Goal: Task Accomplishment & Management: Manage account settings

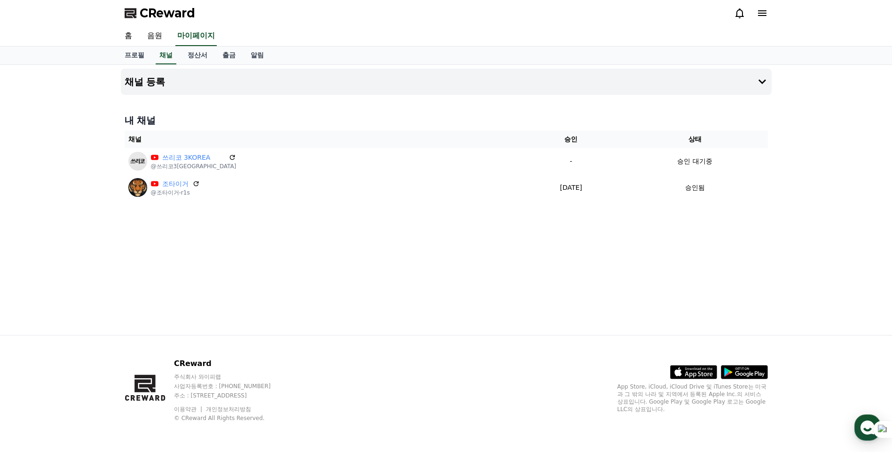
click at [321, 310] on div "채널 등록 내 채널 채널 승인 상태 쓰리코 3KOREA @쓰리코3korea - 승인 대기중 조타이거 @조타이거-r1s [DATE] 09-15 …" at bounding box center [446, 200] width 658 height 270
click at [653, 272] on div "채널 등록 내 채널 채널 승인 상태 쓰리코 3KOREA @쓰리코3korea - 승인 대기중 조타이거 @조타이거-r1s [DATE] 09-15 …" at bounding box center [446, 200] width 658 height 270
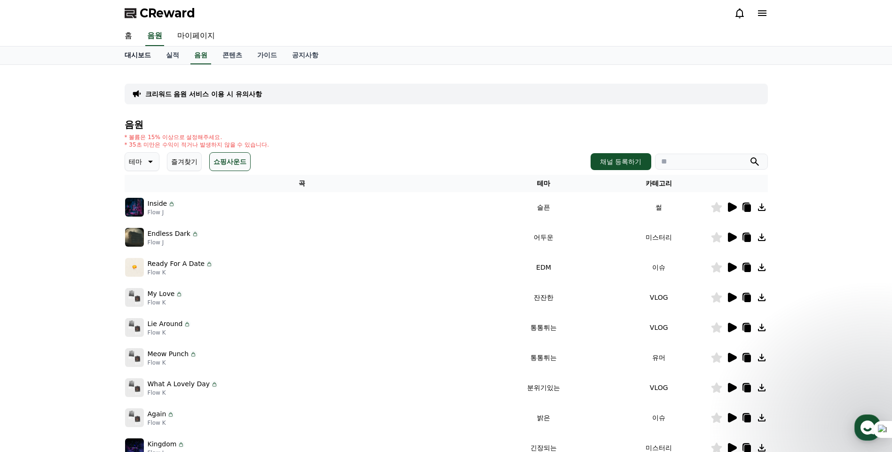
click at [137, 56] on link "대시보드" at bounding box center [137, 56] width 41 height 18
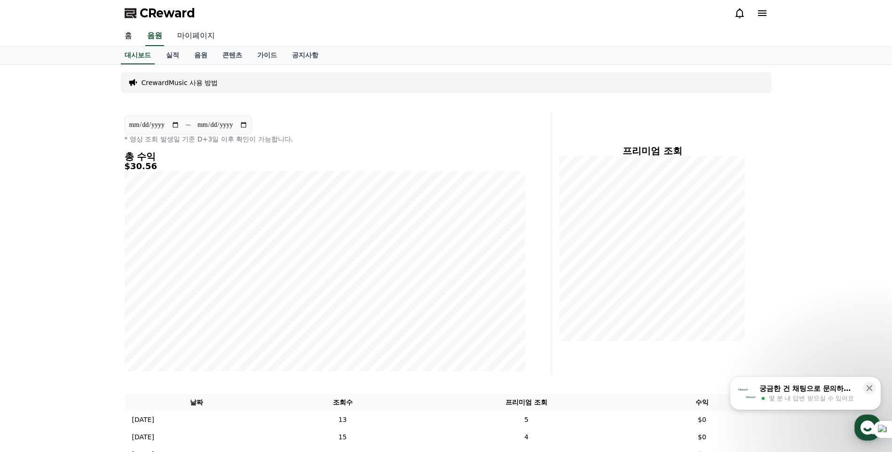
click at [205, 38] on link "마이페이지" at bounding box center [196, 36] width 53 height 20
select select "**********"
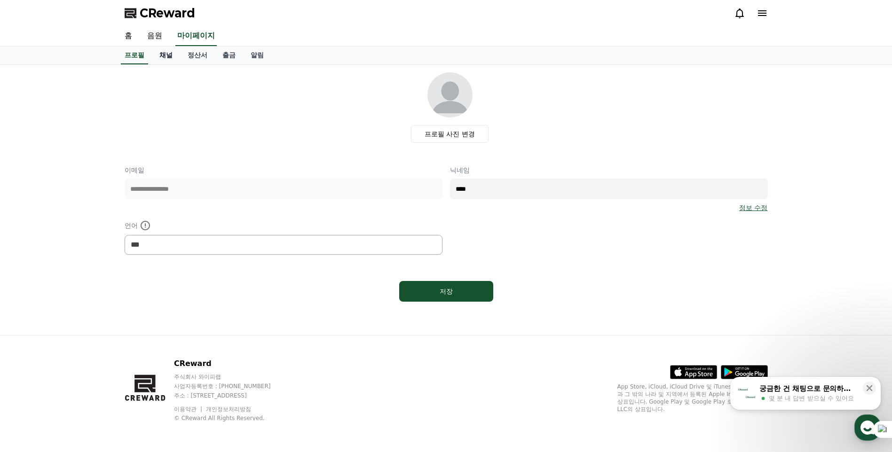
click at [172, 55] on link "채널" at bounding box center [166, 56] width 28 height 18
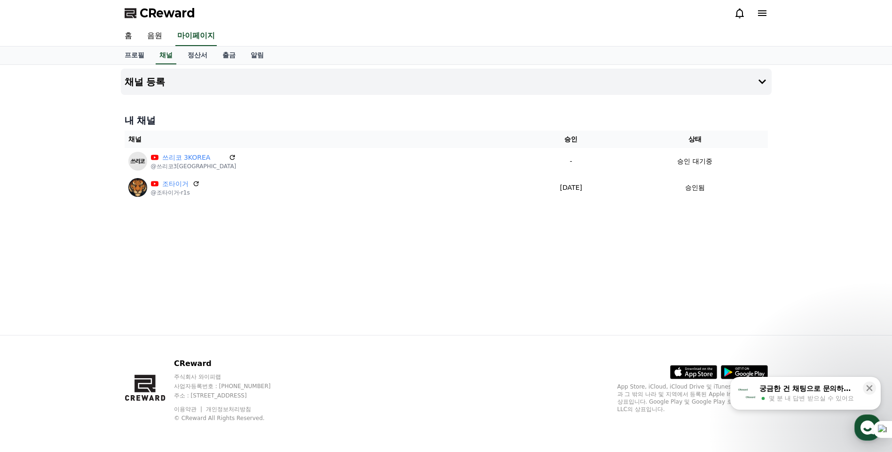
click at [519, 270] on div "채널 등록 내 채널 채널 승인 상태 쓰리코 3KOREA @쓰리코3korea - 승인 대기중 조타이거 @조타이거-r1s 2025-09-15 09…" at bounding box center [446, 200] width 658 height 270
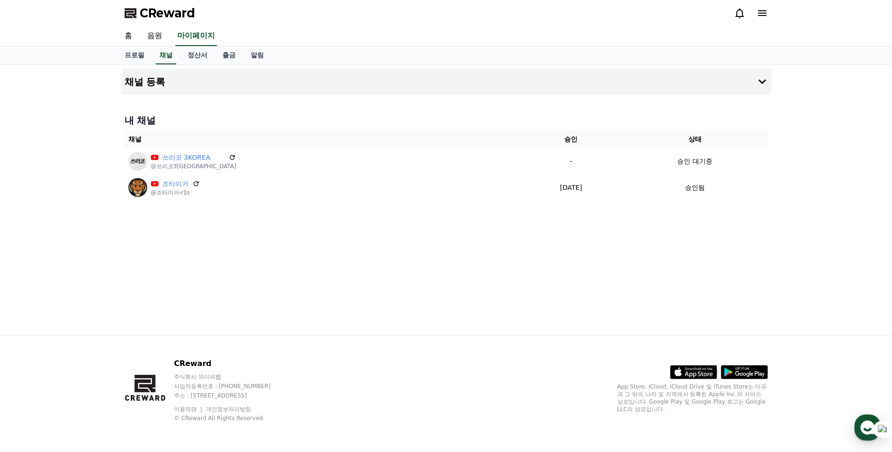
click at [436, 255] on div "채널 등록 내 채널 채널 승인 상태 쓰리코 3KOREA @쓰리코3korea - 승인 대기중 조타이거 @조타이거-r1s [DATE] 09-15 …" at bounding box center [446, 200] width 658 height 270
click at [327, 295] on div "채널 등록 내 채널 채널 승인 상태 쓰리코 3KOREA @쓰리코3korea - 승인 대기중 조타이거 @조타이거-r1s 2025-09-15 09…" at bounding box center [446, 200] width 658 height 270
click at [448, 267] on div "채널 등록 내 채널 채널 승인 상태 쓰리코 3KOREA @쓰리코3korea - 승인 대기중 조타이거 @조타이거-r1s 2025-09-15 09…" at bounding box center [446, 200] width 658 height 270
click at [673, 291] on div "채널 등록 내 채널 채널 승인 상태 쓰리코 3KOREA @쓰리코3korea - 승인 대기중 조타이거 @조타이거-r1s [DATE] 09-15 …" at bounding box center [446, 200] width 658 height 270
